Goal: Find specific page/section

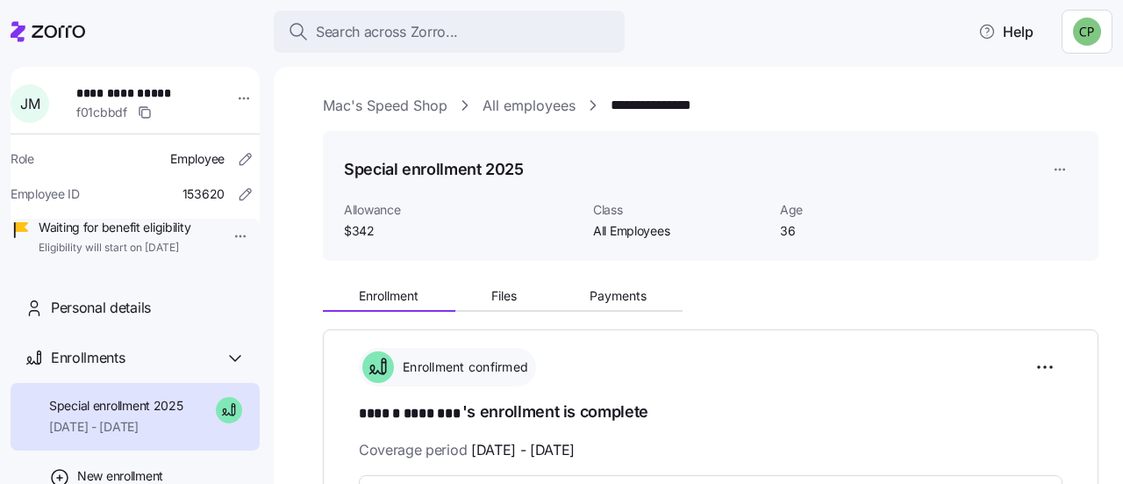
scroll to position [335, 0]
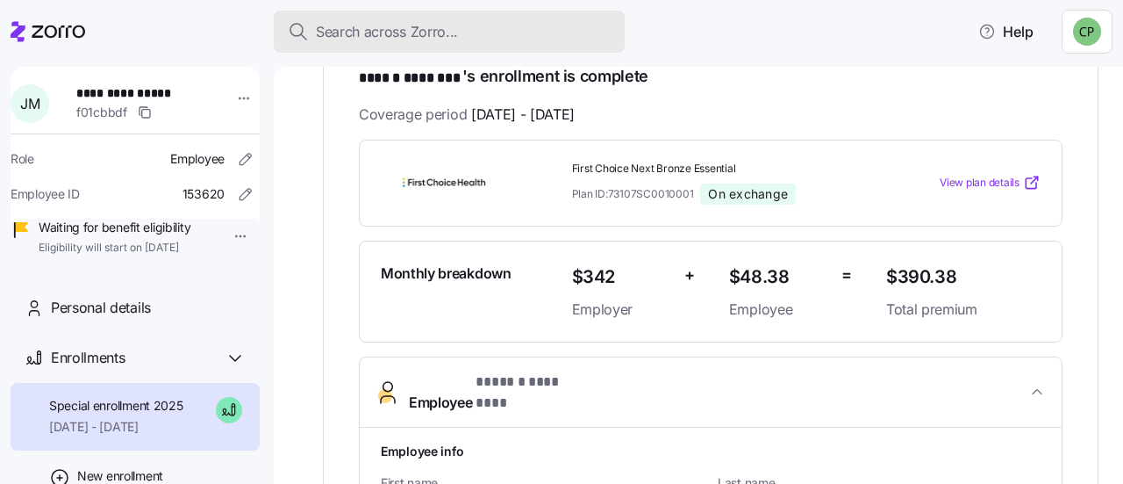
click at [435, 48] on button "Search across Zorro..." at bounding box center [449, 32] width 351 height 42
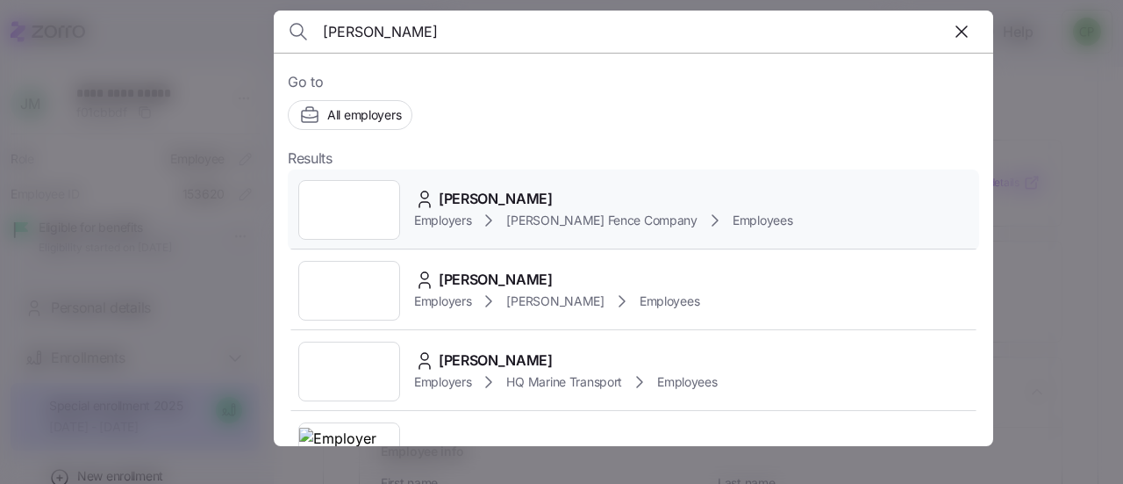
type input "brian har"
click at [496, 204] on span "[PERSON_NAME]" at bounding box center [496, 199] width 114 height 22
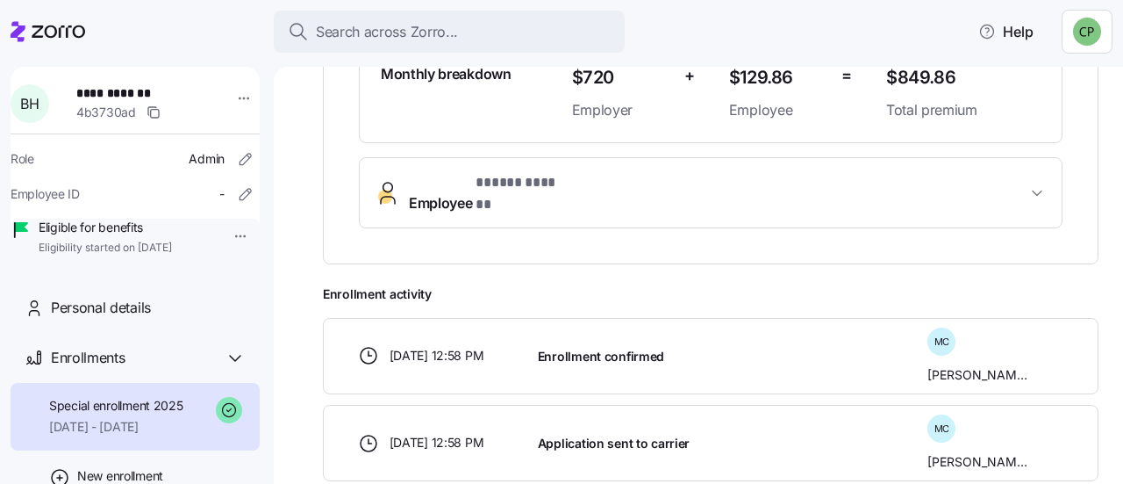
scroll to position [618, 0]
